Goal: Task Accomplishment & Management: Manage account settings

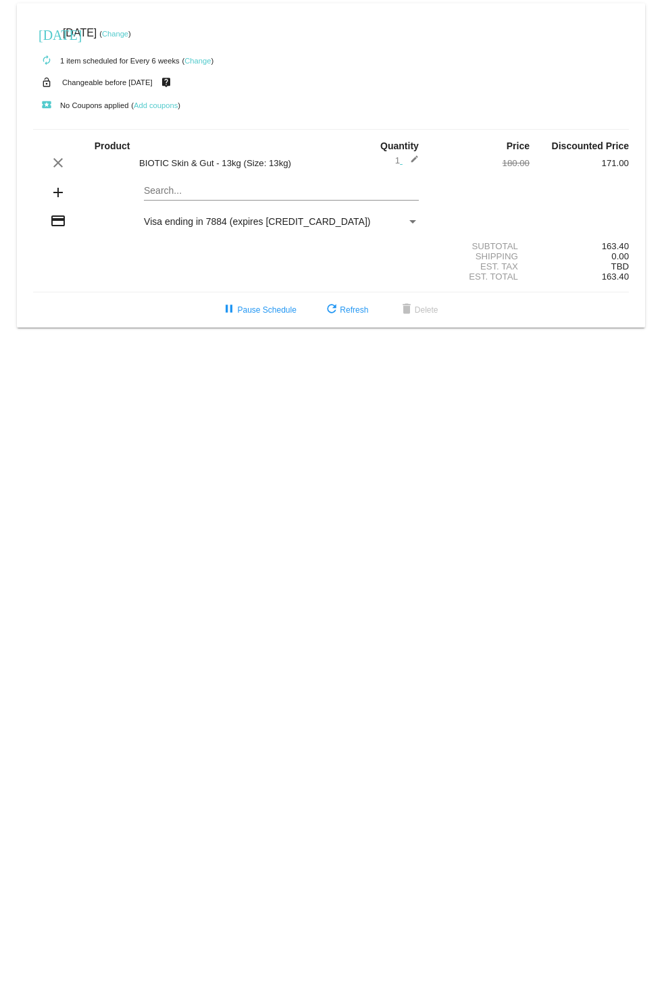
click at [128, 34] on link "Change" at bounding box center [115, 34] width 26 height 8
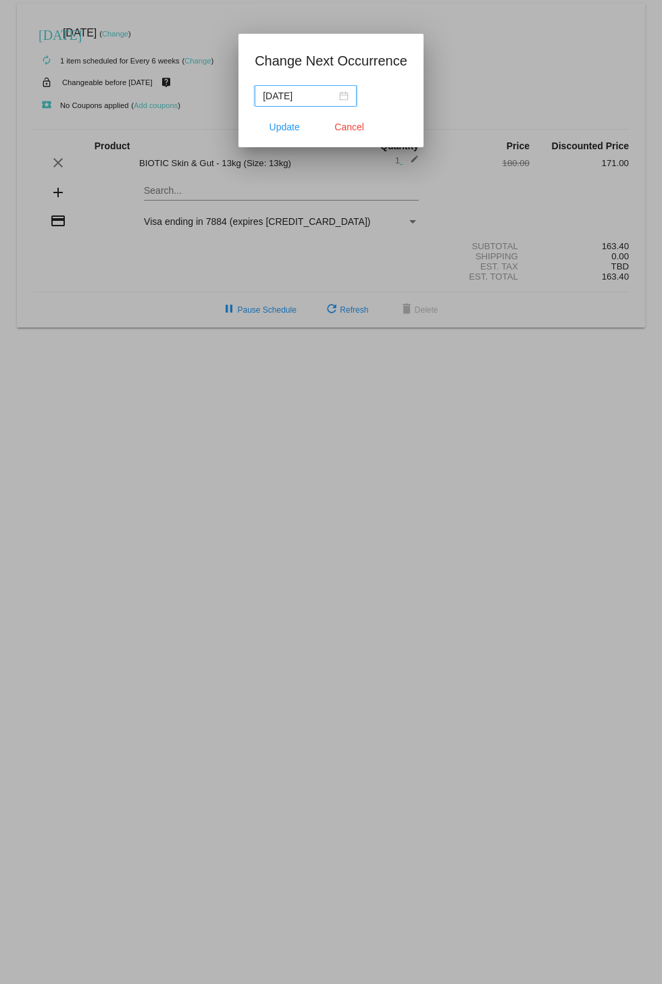
click at [345, 98] on div "[DATE]" at bounding box center [306, 96] width 86 height 15
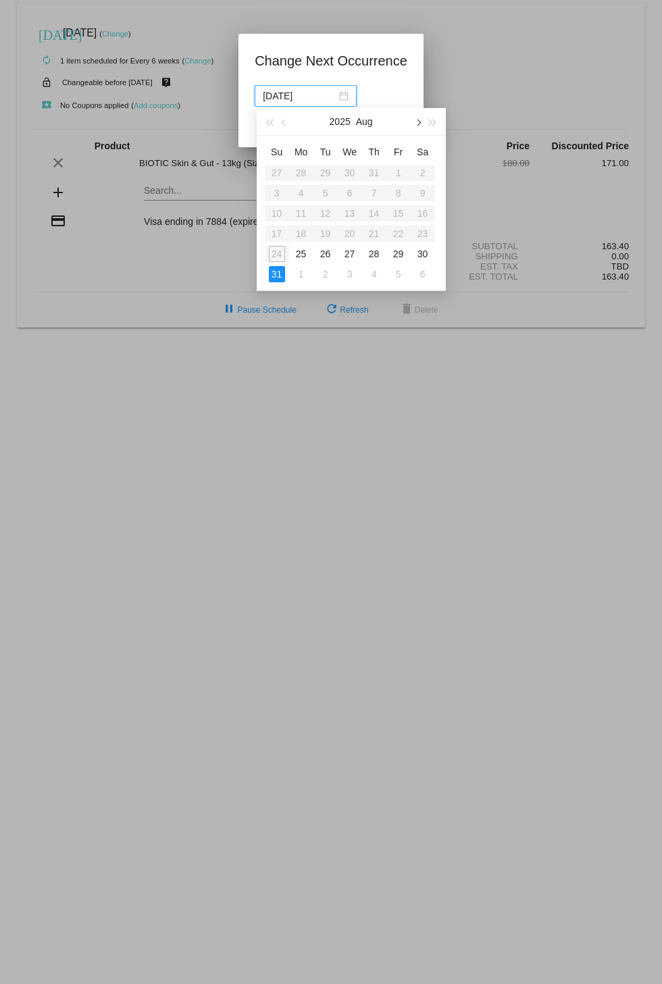
click at [418, 124] on span "button" at bounding box center [417, 123] width 7 height 7
click at [282, 211] on div "14" at bounding box center [277, 213] width 16 height 16
type input "2025-09-14"
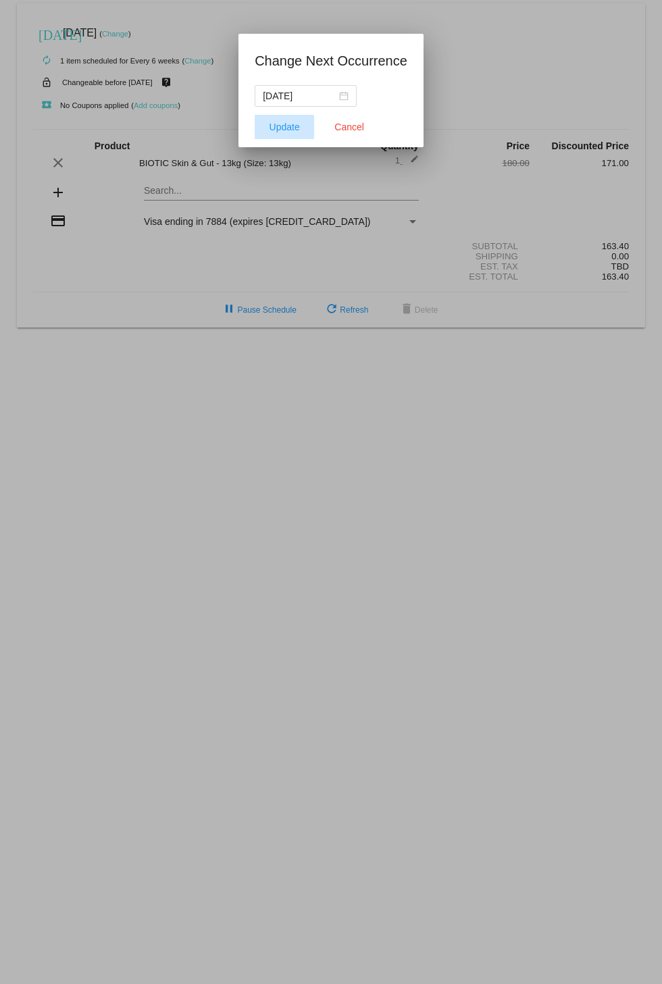
click at [286, 132] on span "Update" at bounding box center [285, 127] width 30 height 11
